Goal: Navigation & Orientation: Find specific page/section

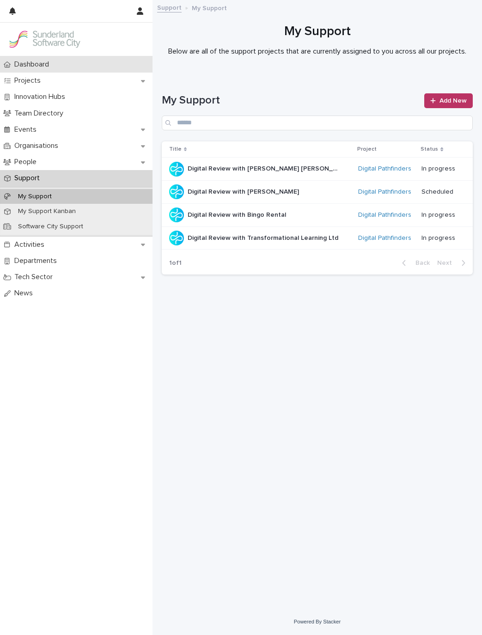
click at [75, 65] on div "Dashboard" at bounding box center [76, 64] width 152 height 16
click at [79, 65] on div "Dashboard" at bounding box center [76, 64] width 152 height 16
